Goal: Task Accomplishment & Management: Manage account settings

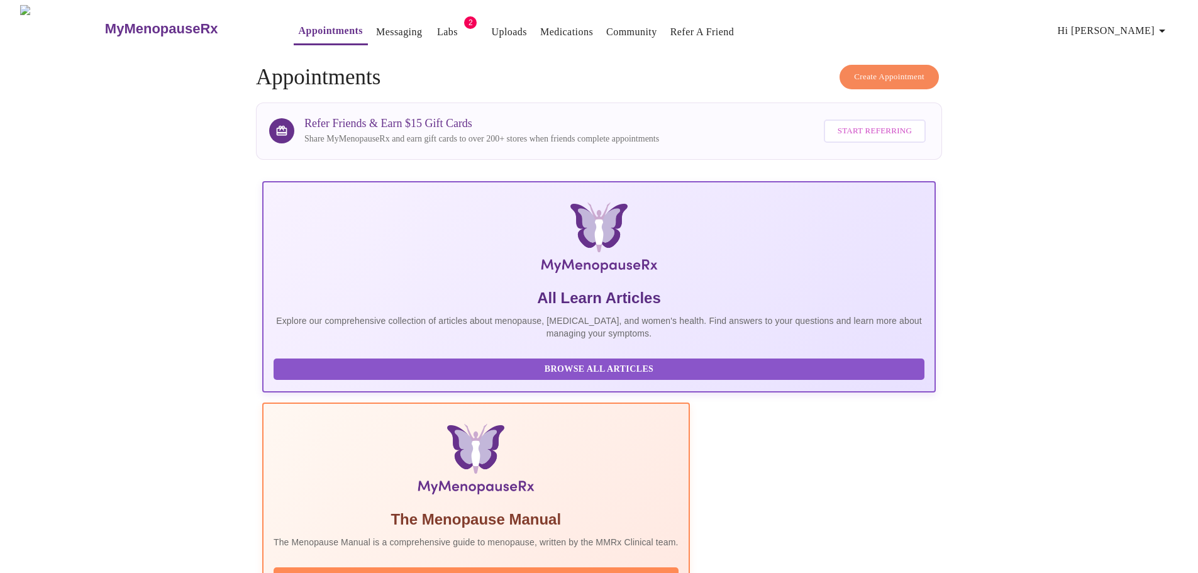
click at [1137, 27] on span "Hi [PERSON_NAME]" at bounding box center [1114, 31] width 112 height 18
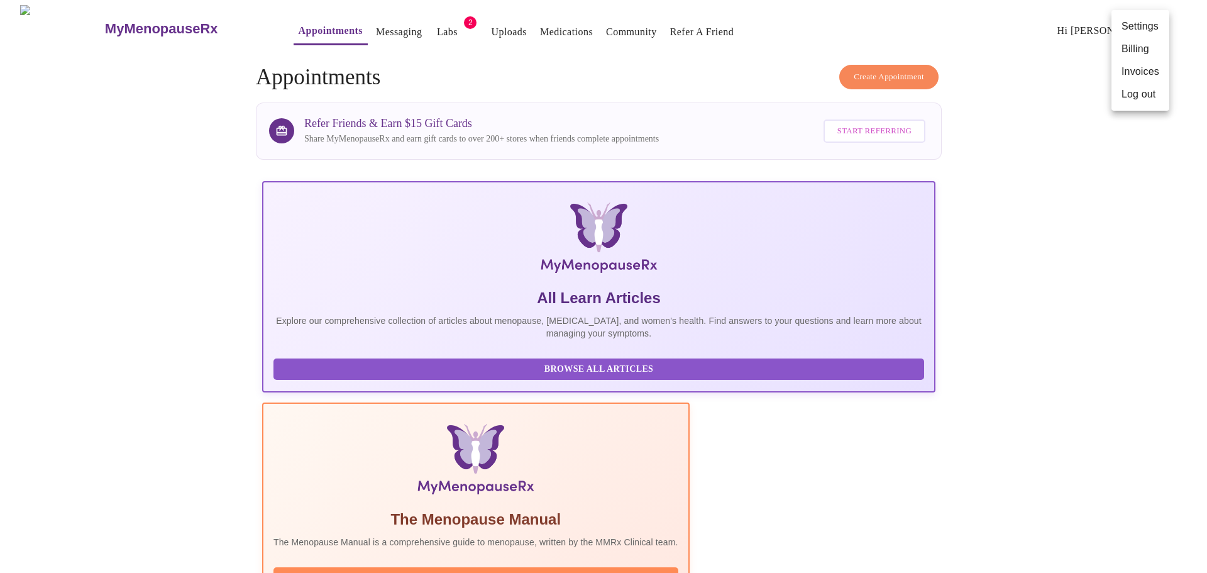
click at [1132, 51] on li "Billing" at bounding box center [1141, 49] width 58 height 23
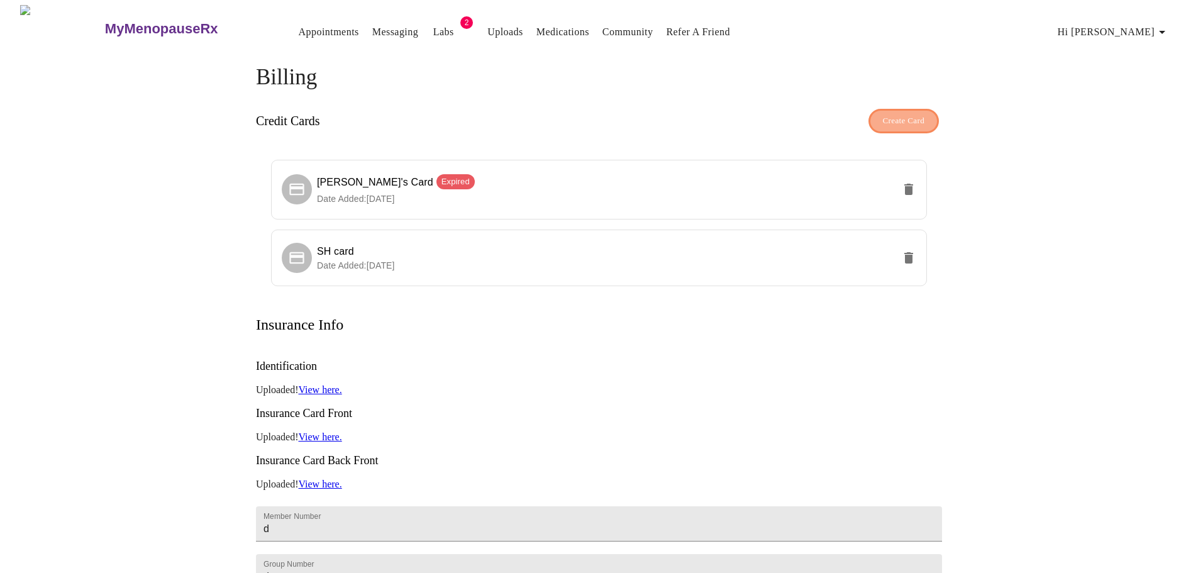
click at [875, 123] on button "Create Card" at bounding box center [903, 121] width 71 height 25
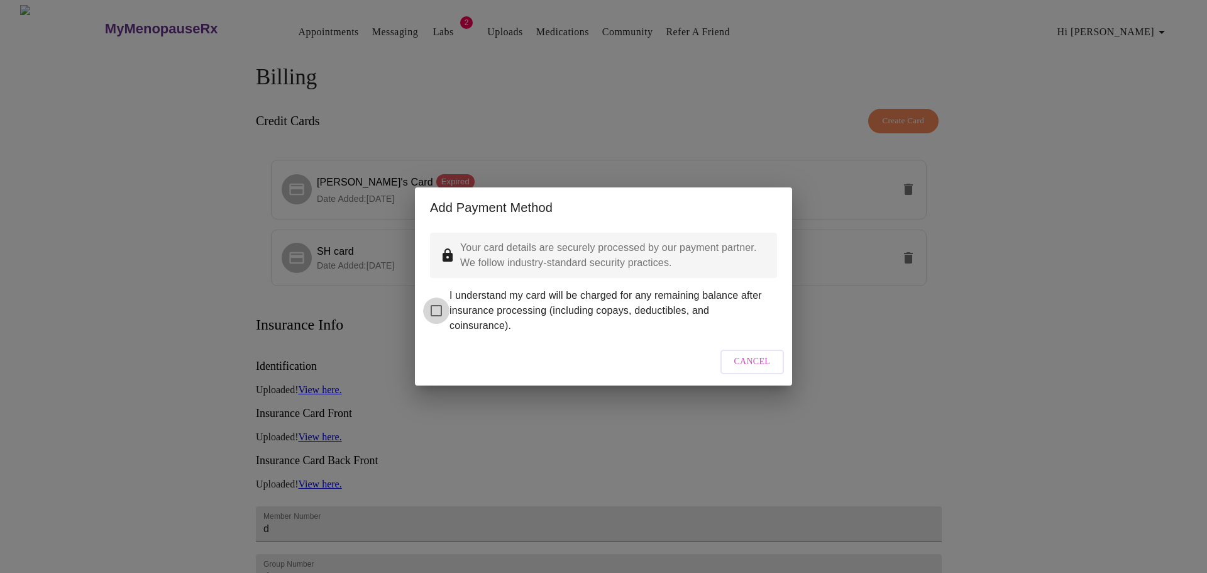
click at [441, 301] on input "I understand my card will be charged for any remaining balance after insurance …" at bounding box center [436, 310] width 26 height 26
checkbox input "true"
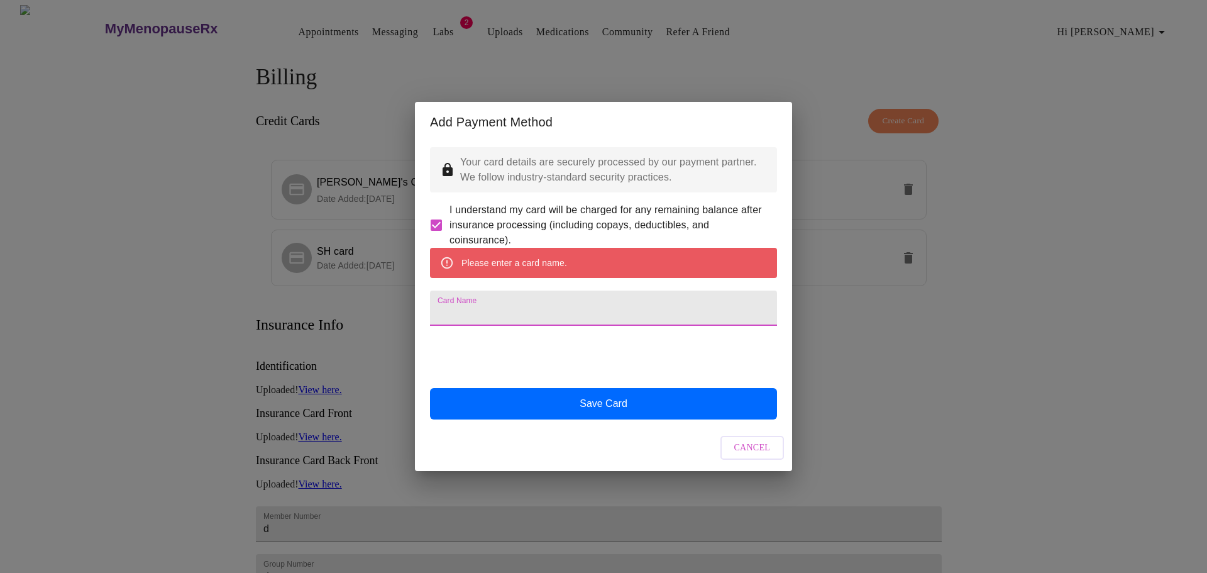
click at [509, 324] on input "Card Name" at bounding box center [603, 308] width 347 height 35
click at [499, 304] on input "Card Name" at bounding box center [603, 308] width 347 height 35
click at [1071, 265] on div "Add Payment Method Your card details are securely processed by our payment part…" at bounding box center [603, 286] width 1207 height 573
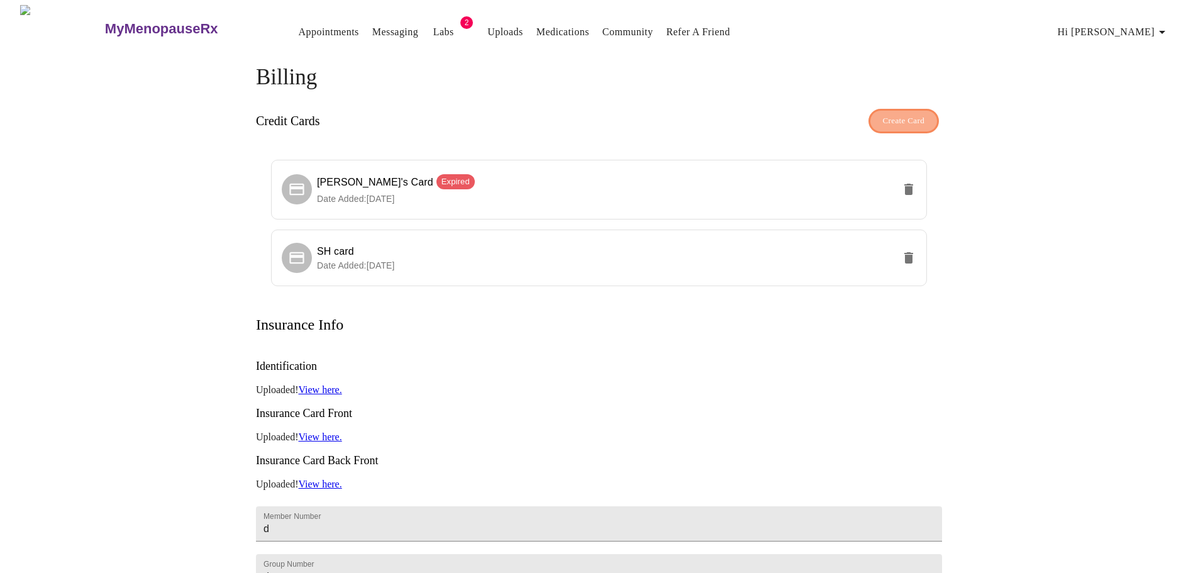
click at [906, 116] on span "Create Card" at bounding box center [904, 121] width 42 height 14
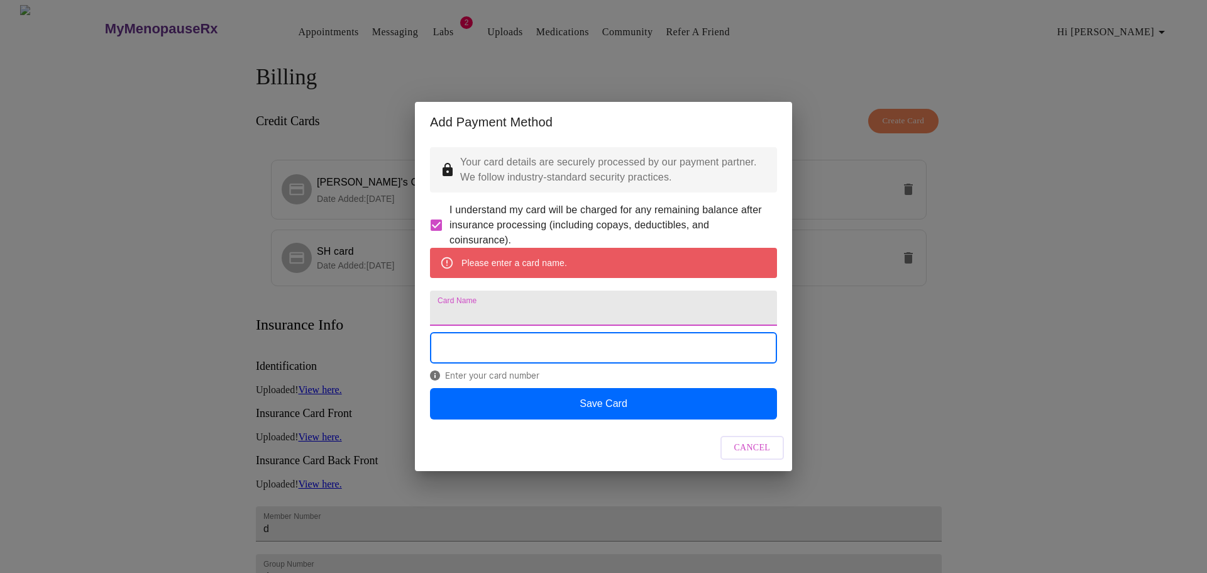
click at [448, 309] on input "Card Name" at bounding box center [603, 308] width 347 height 35
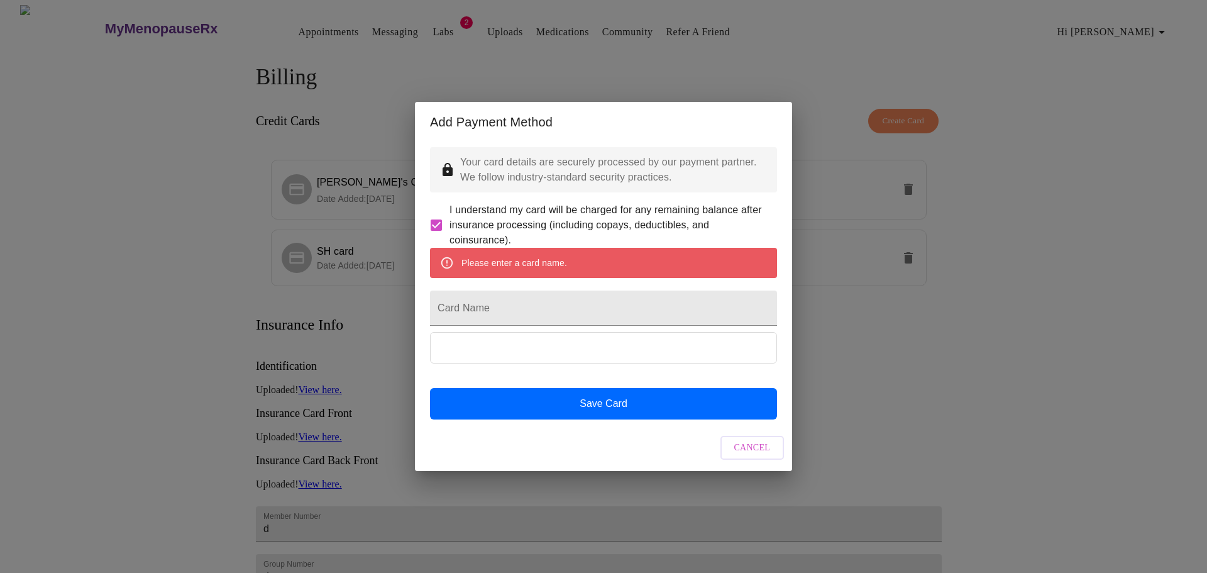
click at [422, 338] on div "Your card details are securely processed by our payment partner. We follow indu…" at bounding box center [603, 283] width 377 height 282
click at [491, 335] on div "Please enter a card name. Card Name Save Card" at bounding box center [603, 334] width 347 height 172
click at [987, 348] on div "Add Payment Method Your card details are securely processed by our payment part…" at bounding box center [603, 286] width 1207 height 573
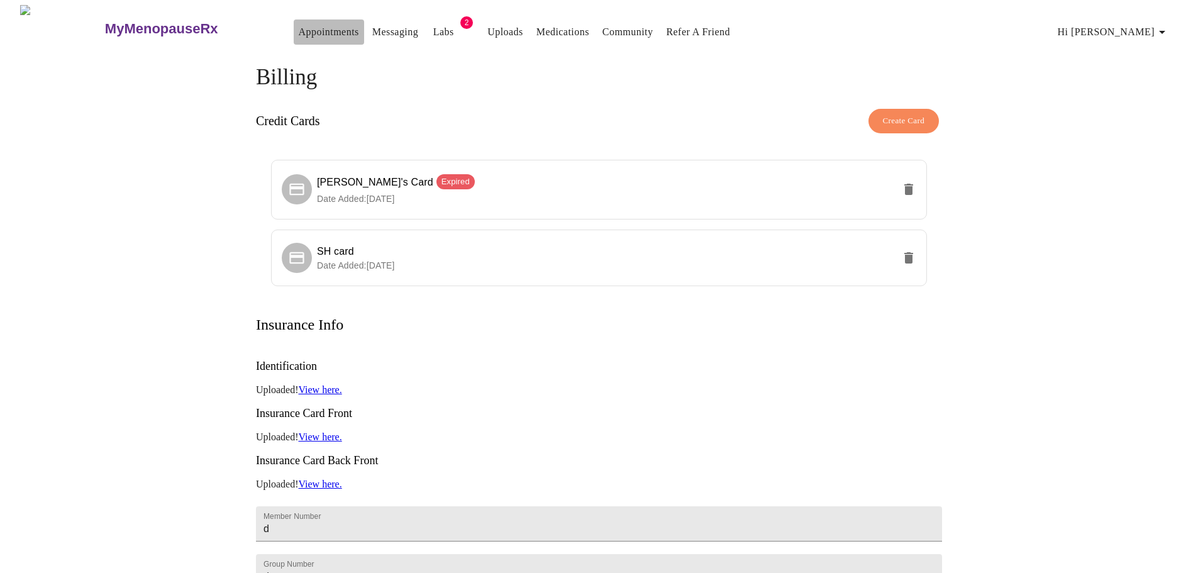
click at [299, 27] on link "Appointments" at bounding box center [329, 32] width 60 height 18
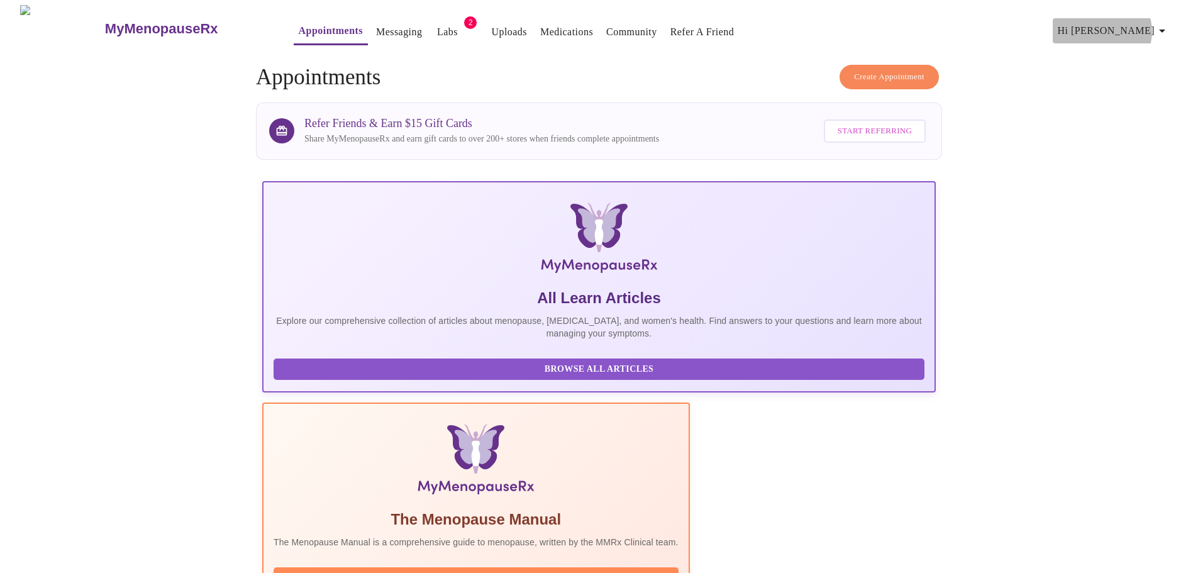
click at [1150, 26] on span "Hi [PERSON_NAME]" at bounding box center [1114, 31] width 112 height 18
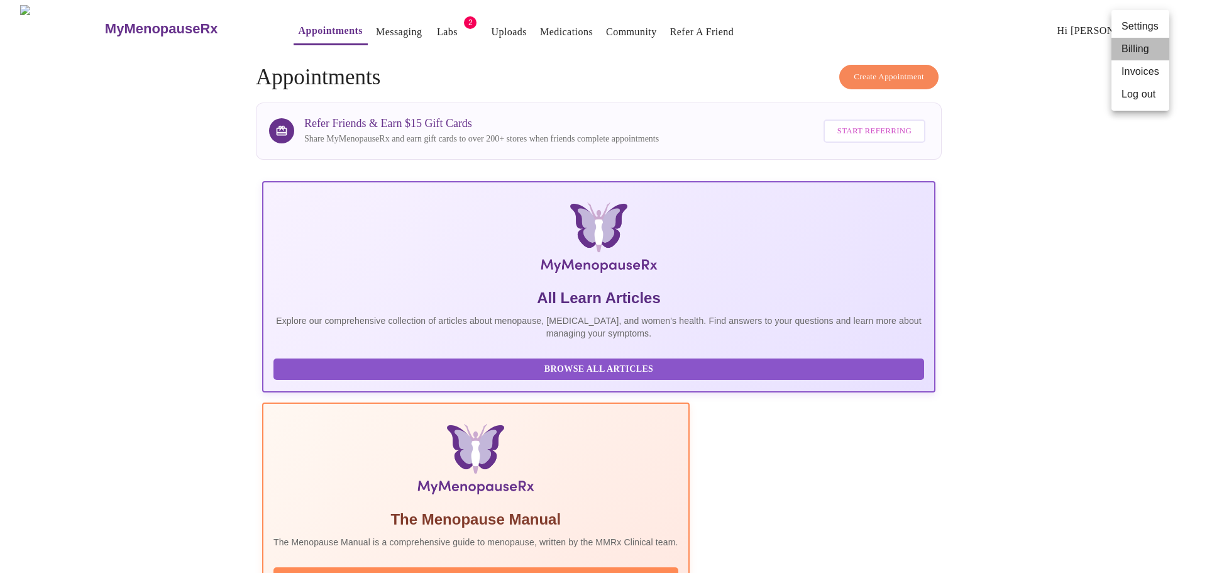
click at [1139, 55] on li "Billing" at bounding box center [1141, 49] width 58 height 23
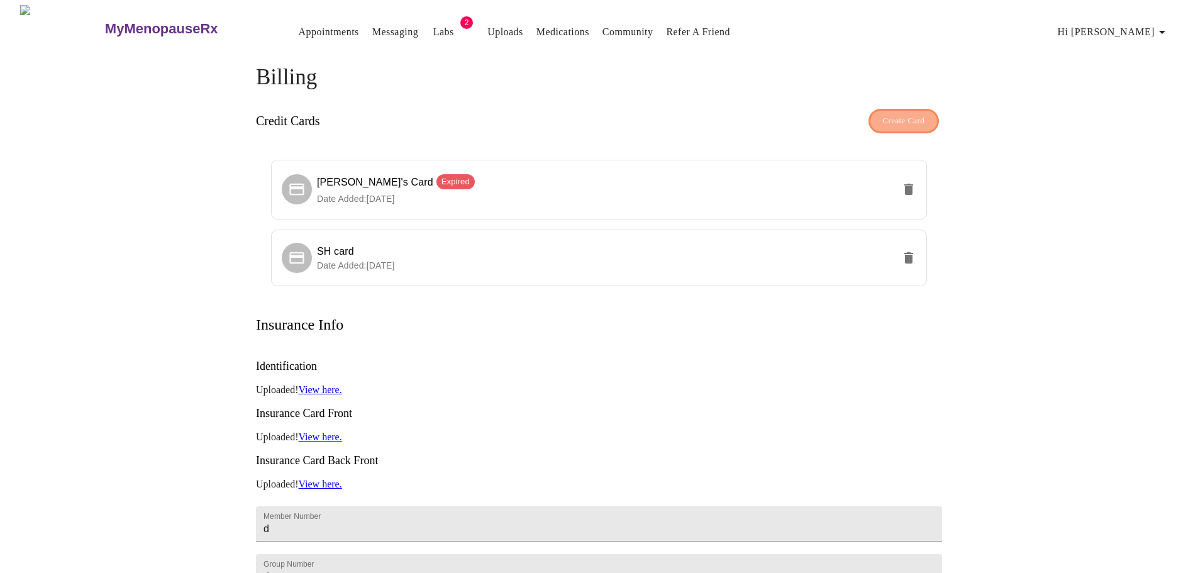
click at [919, 115] on span "Create Card" at bounding box center [904, 121] width 42 height 14
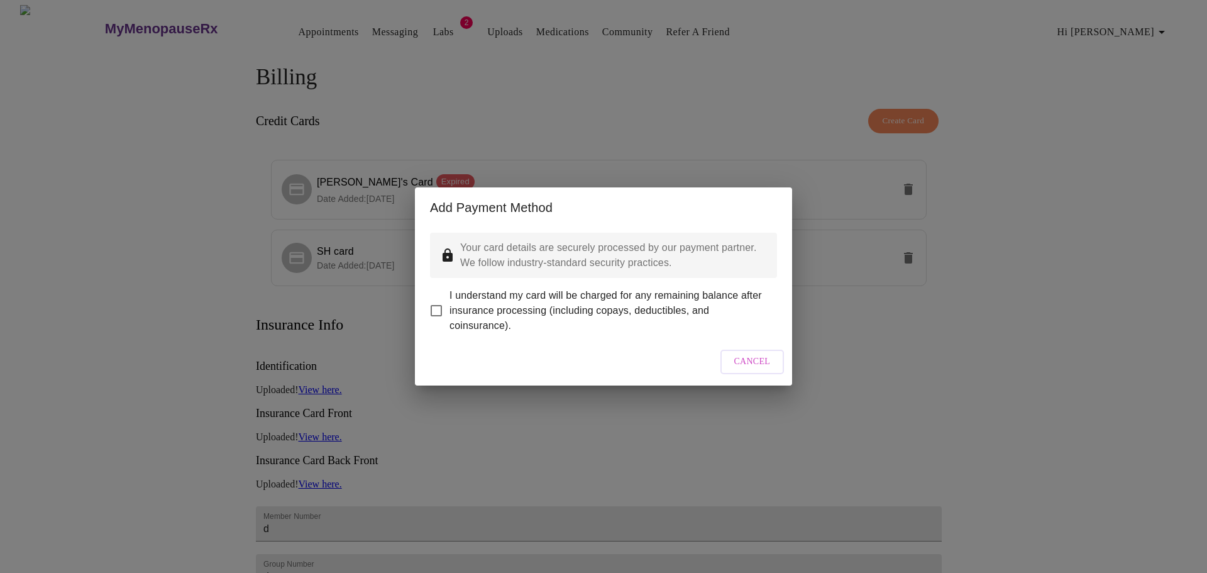
click at [436, 301] on input "I understand my card will be charged for any remaining balance after insurance …" at bounding box center [436, 310] width 26 height 26
checkbox input "true"
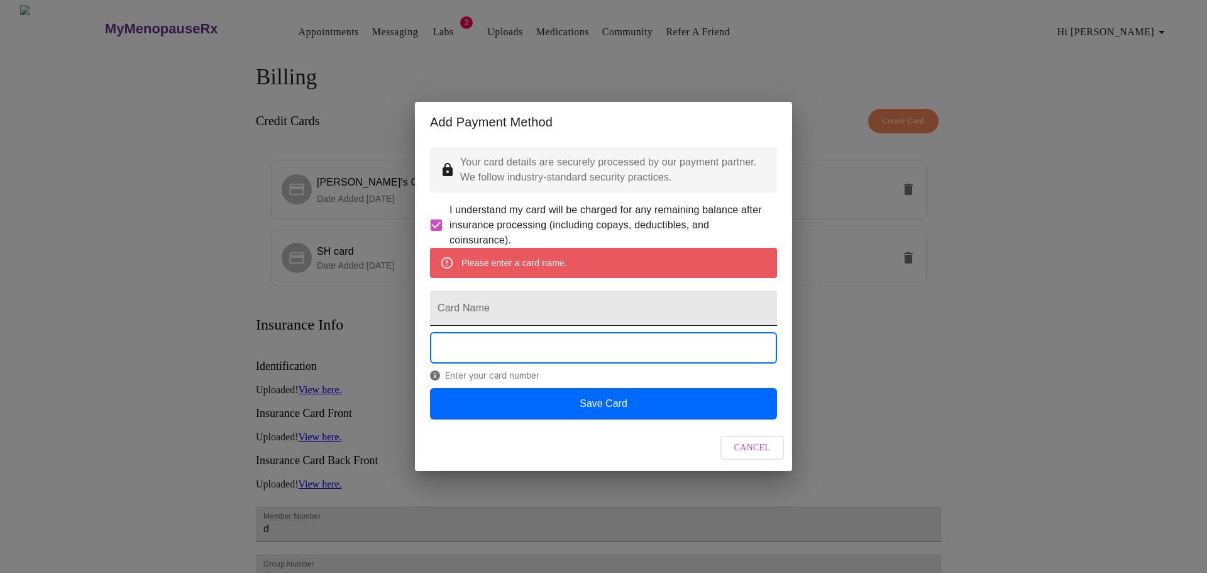
click at [441, 305] on input "Card Name" at bounding box center [603, 308] width 347 height 35
click at [1102, 355] on div "Add Payment Method Your card details are securely processed by our payment part…" at bounding box center [603, 286] width 1207 height 573
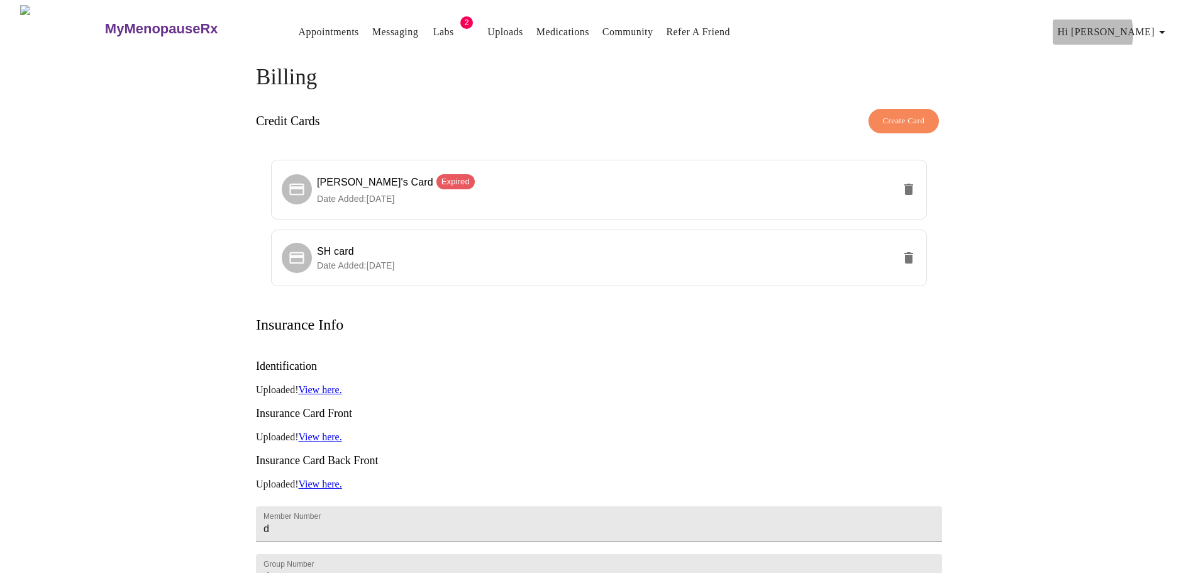
click at [1126, 28] on span "Hi [PERSON_NAME]" at bounding box center [1114, 32] width 112 height 18
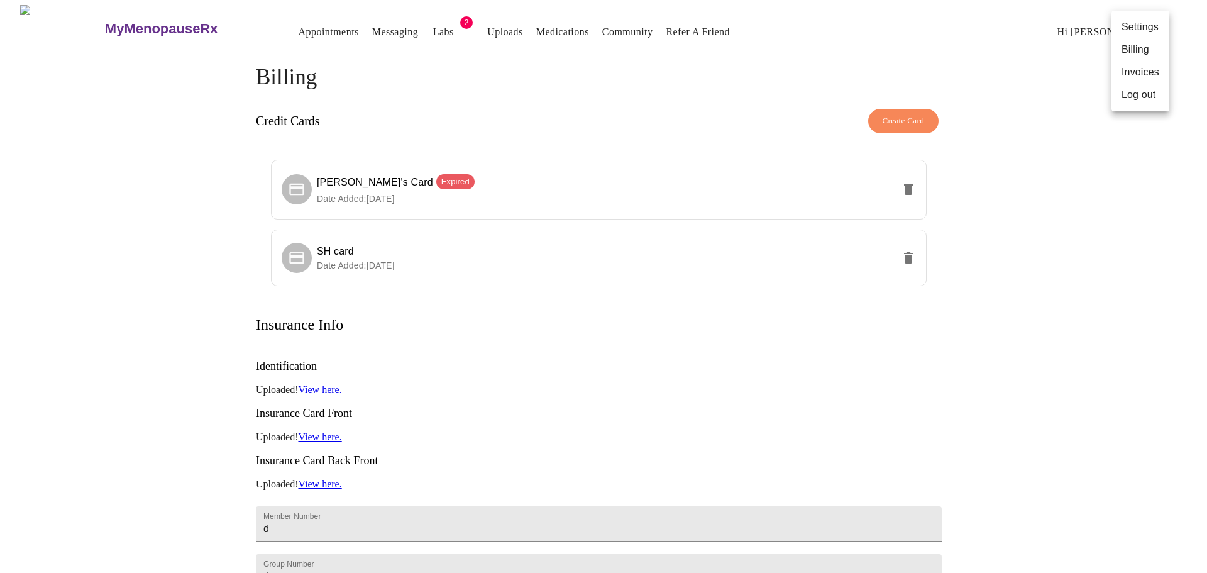
click at [1139, 96] on li "Log out" at bounding box center [1141, 95] width 58 height 23
